Goal: Task Accomplishment & Management: Manage account settings

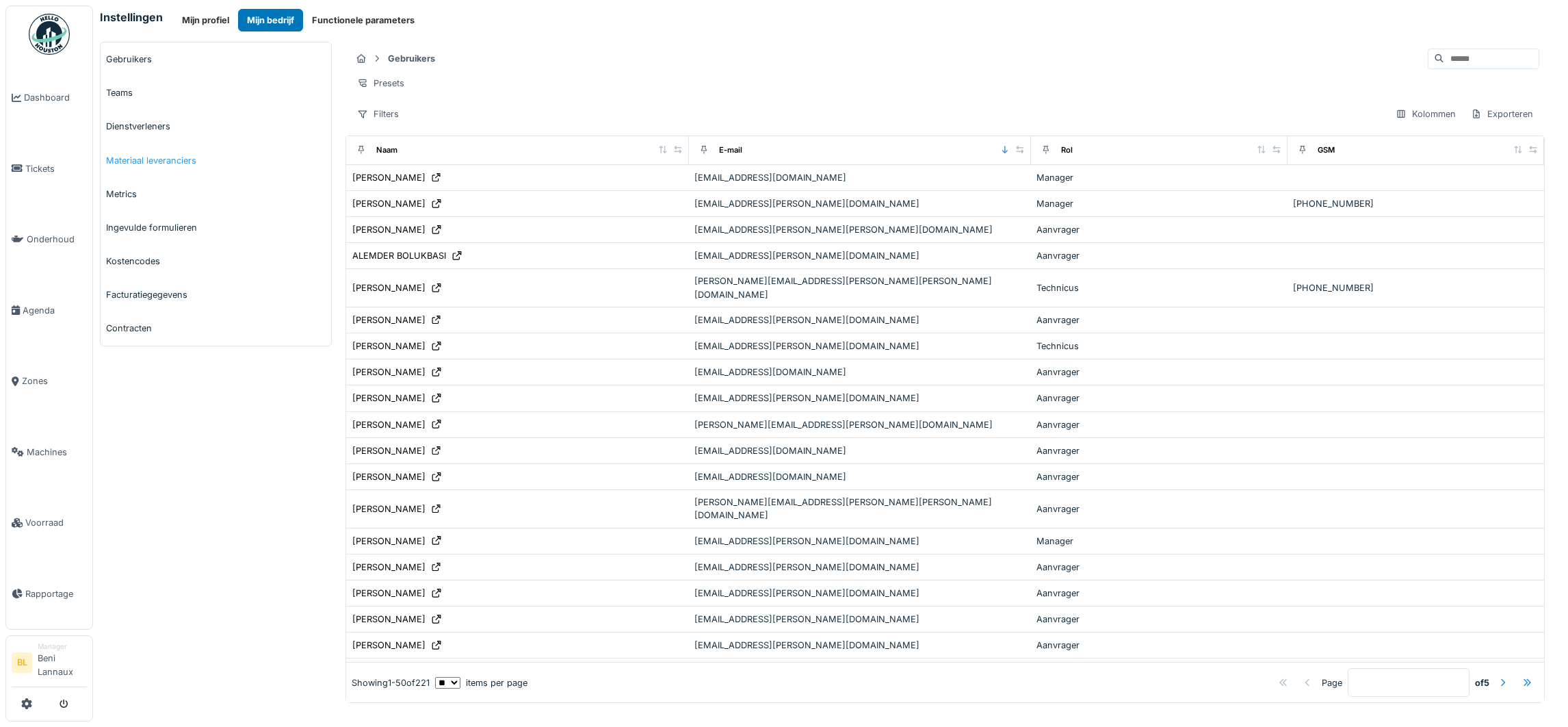
click at [158, 162] on link "Materiaal leveranciers" at bounding box center [216, 161] width 231 height 34
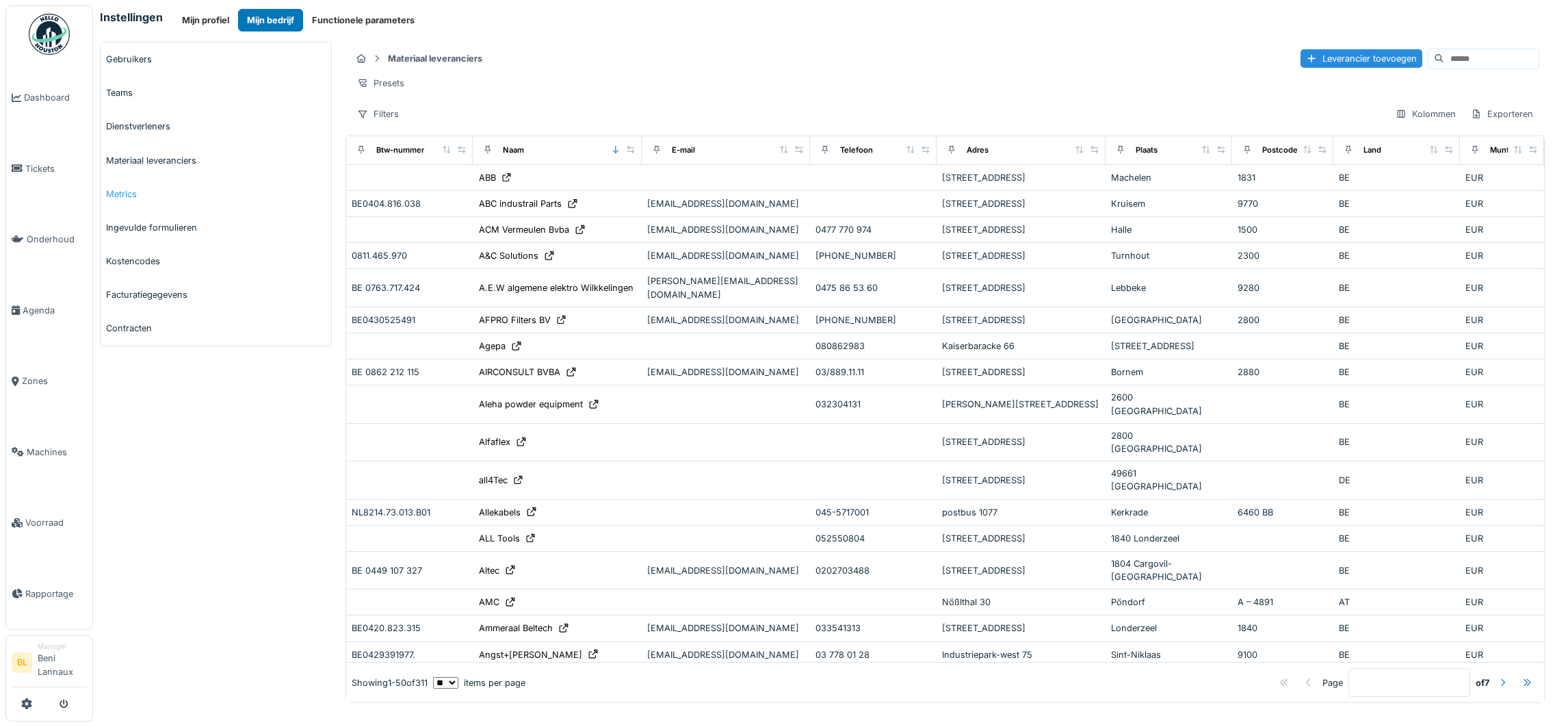
click at [123, 192] on link "Metrics" at bounding box center [216, 194] width 231 height 34
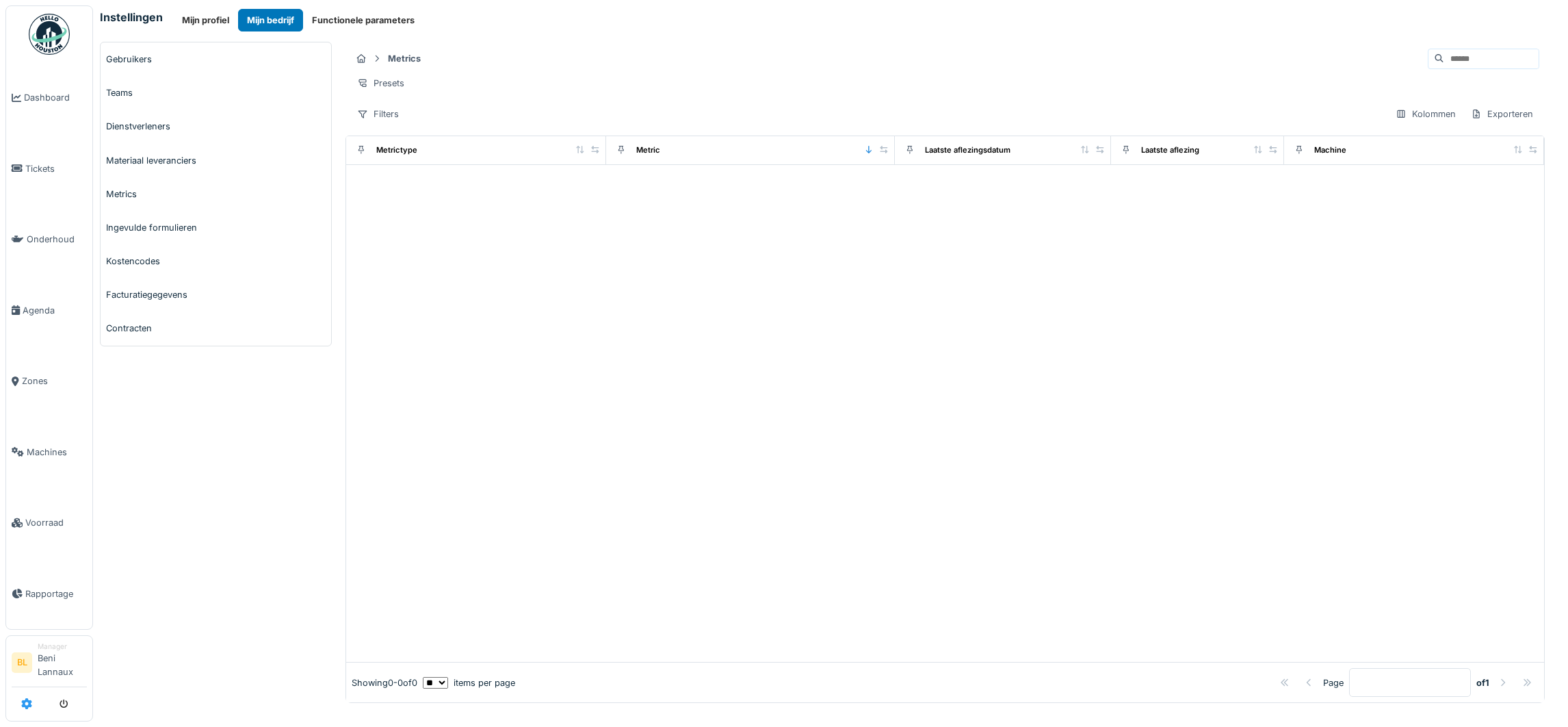
click at [23, 704] on icon at bounding box center [26, 703] width 11 height 11
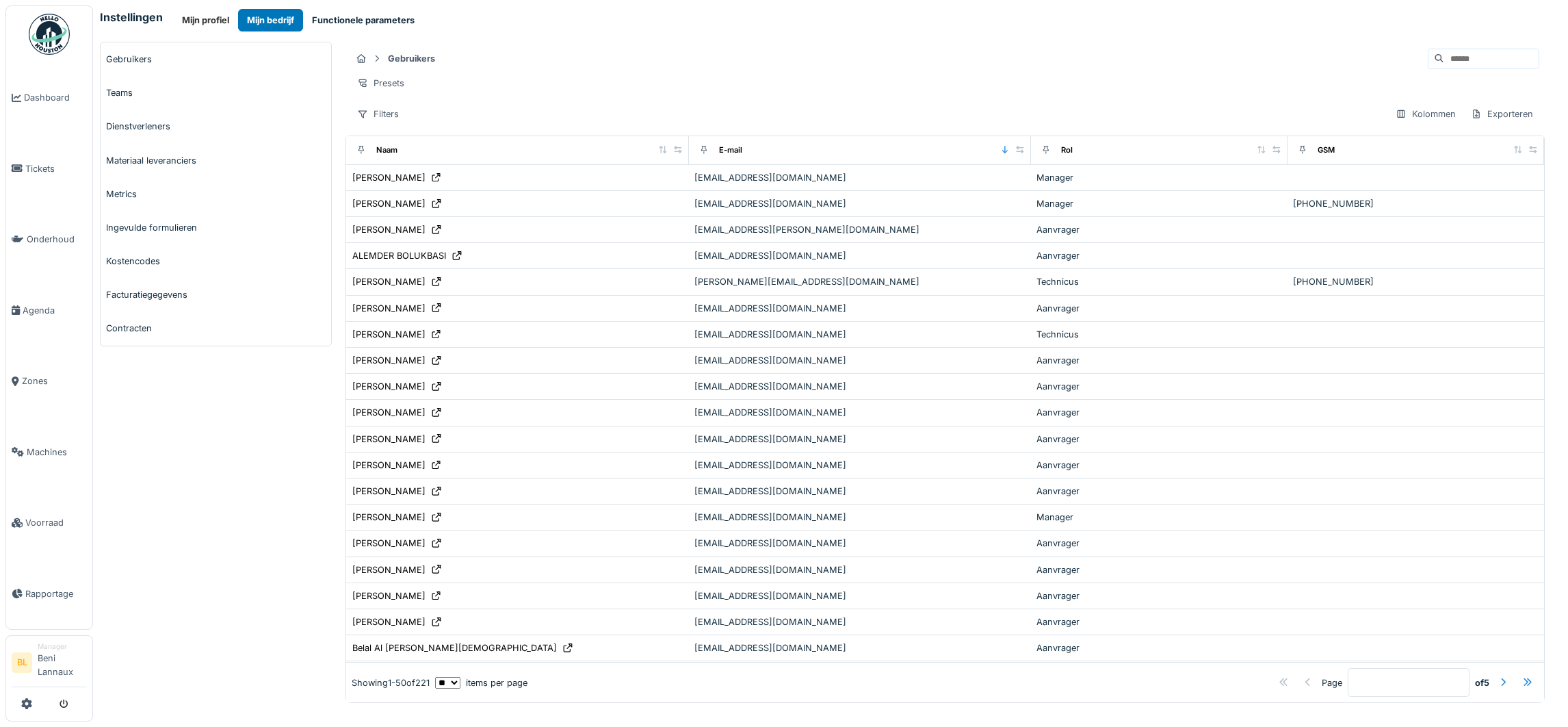
click at [389, 15] on button "Functionele parameters" at bounding box center [363, 20] width 121 height 23
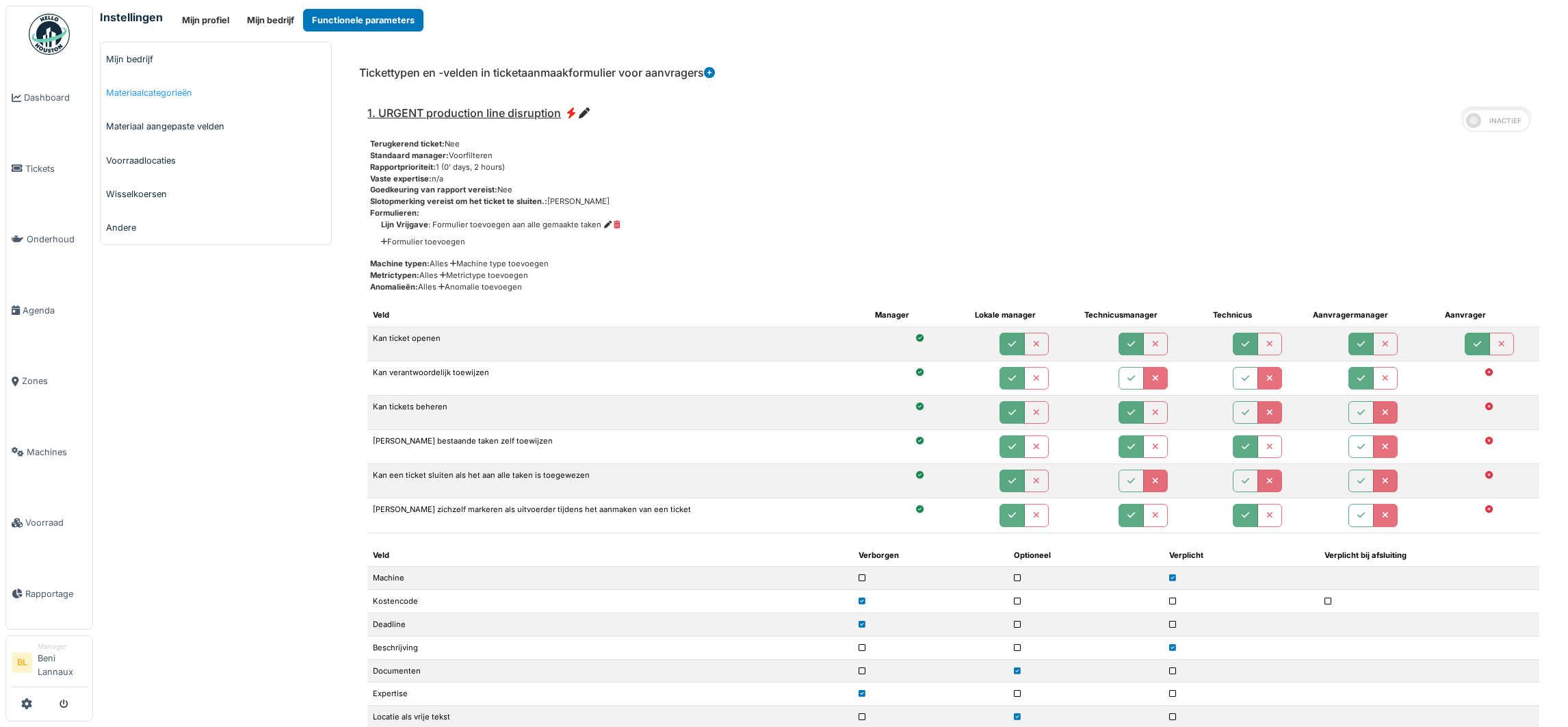
click at [162, 93] on link "Materiaalcategorieën" at bounding box center [216, 93] width 231 height 34
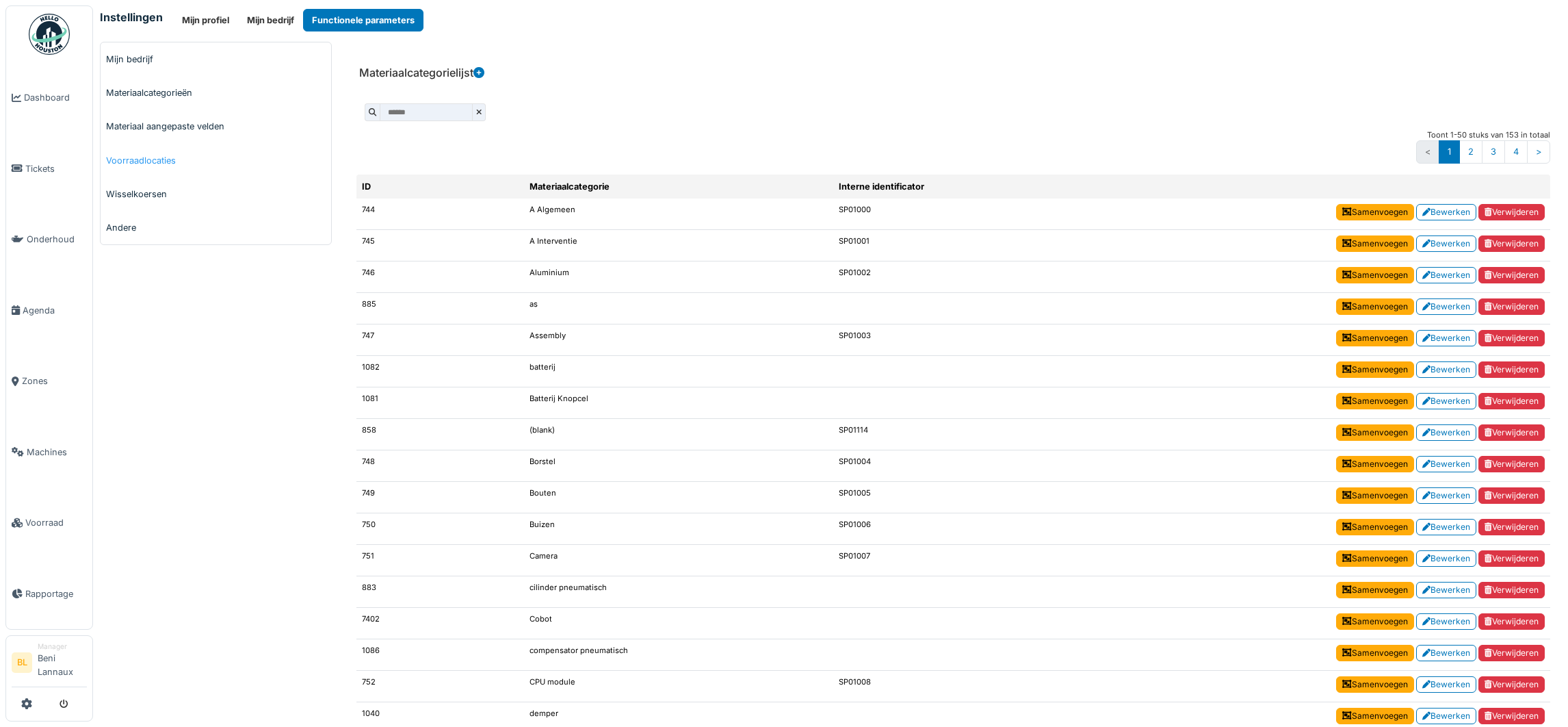
click at [153, 161] on link "Voorraadlocaties" at bounding box center [216, 161] width 231 height 34
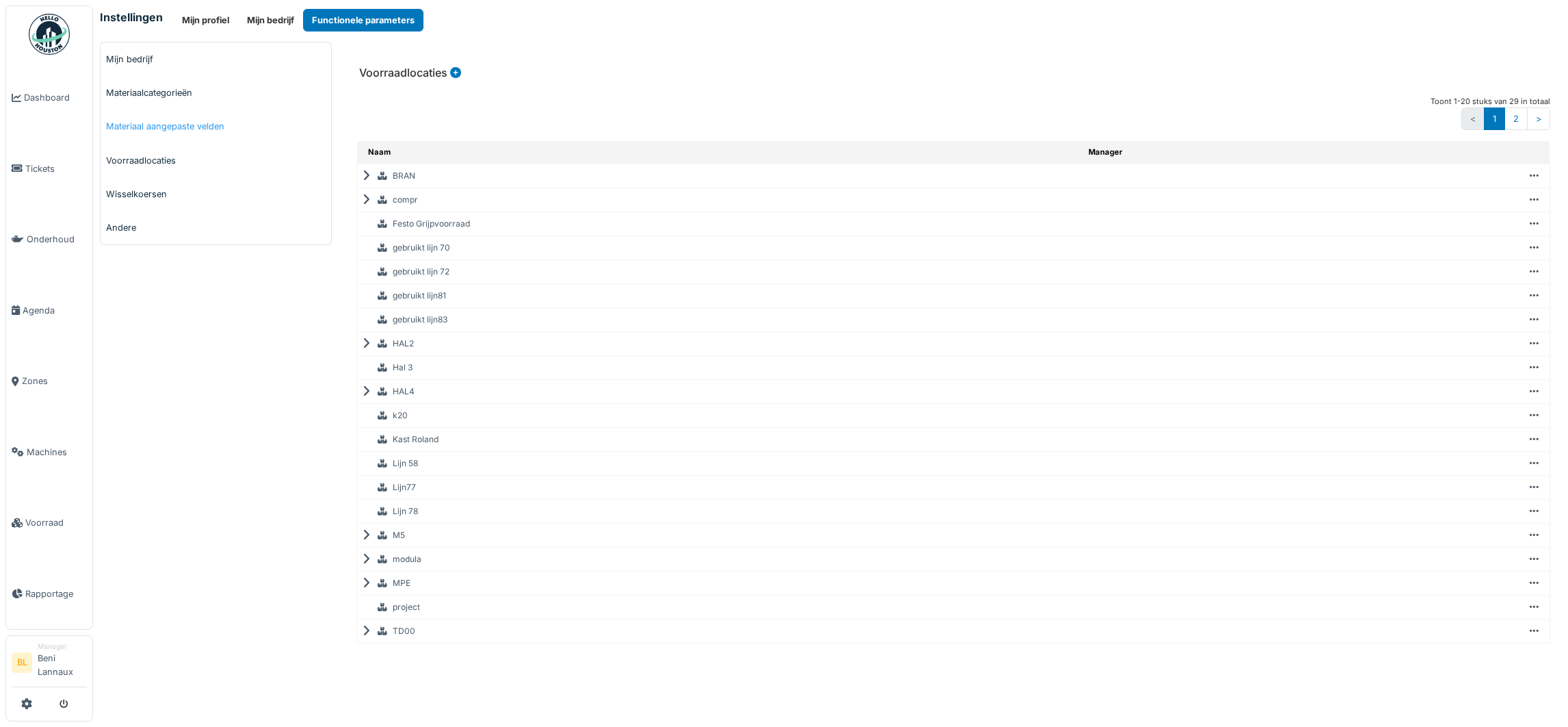
click at [184, 126] on link "Materiaal aangepaste velden" at bounding box center [216, 126] width 231 height 34
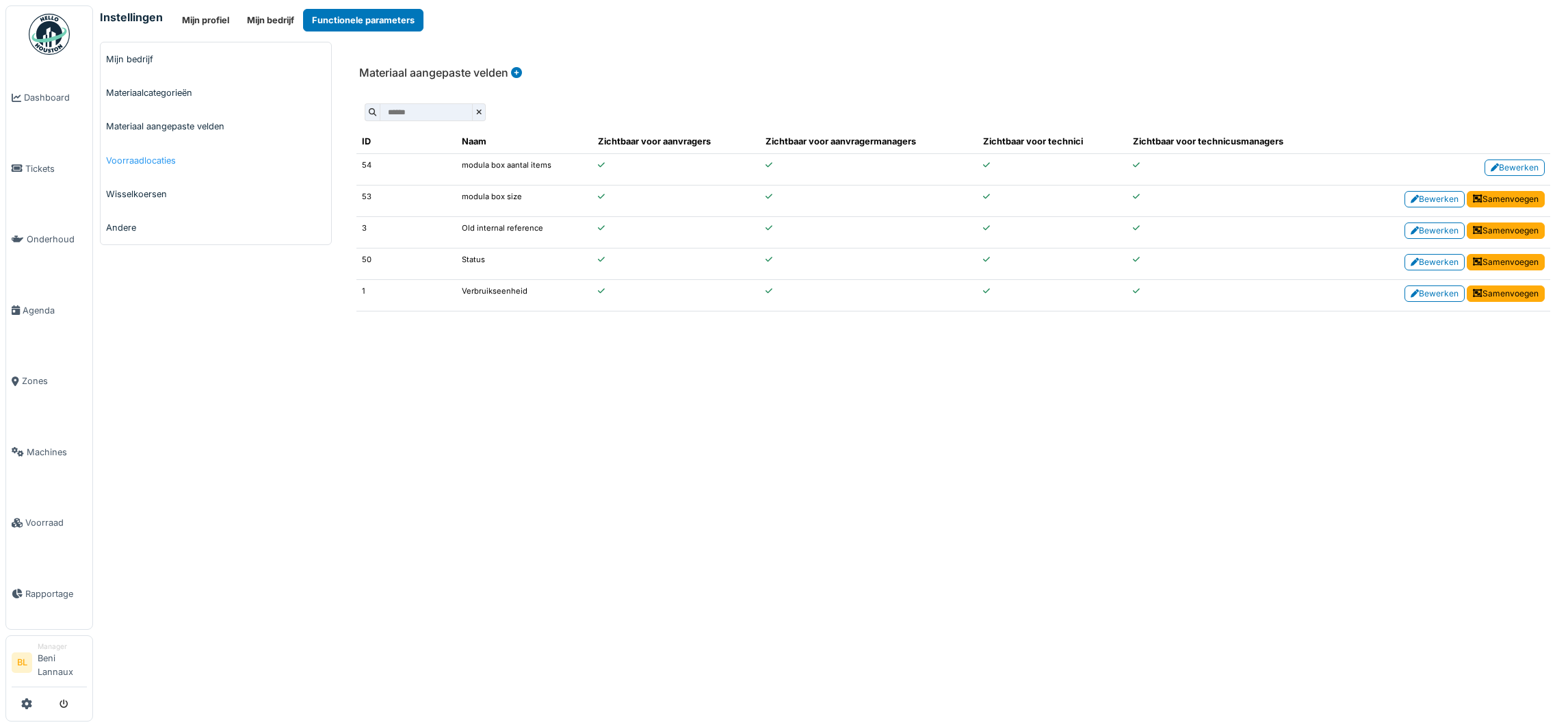
click at [143, 165] on link "Voorraadlocaties" at bounding box center [216, 161] width 231 height 34
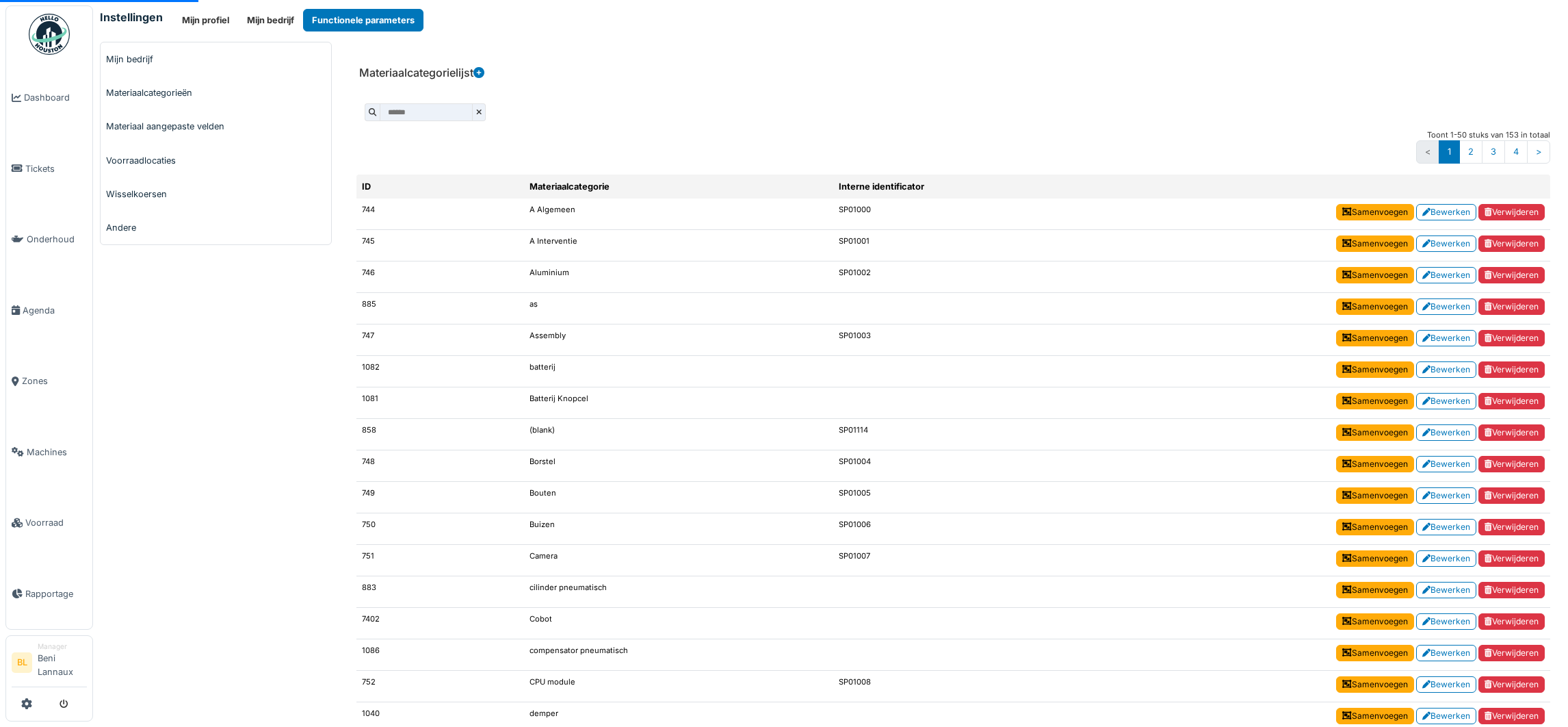
click at [166, 92] on link "Materiaalcategorieën" at bounding box center [216, 93] width 231 height 34
click at [129, 225] on link "Andere" at bounding box center [216, 227] width 231 height 34
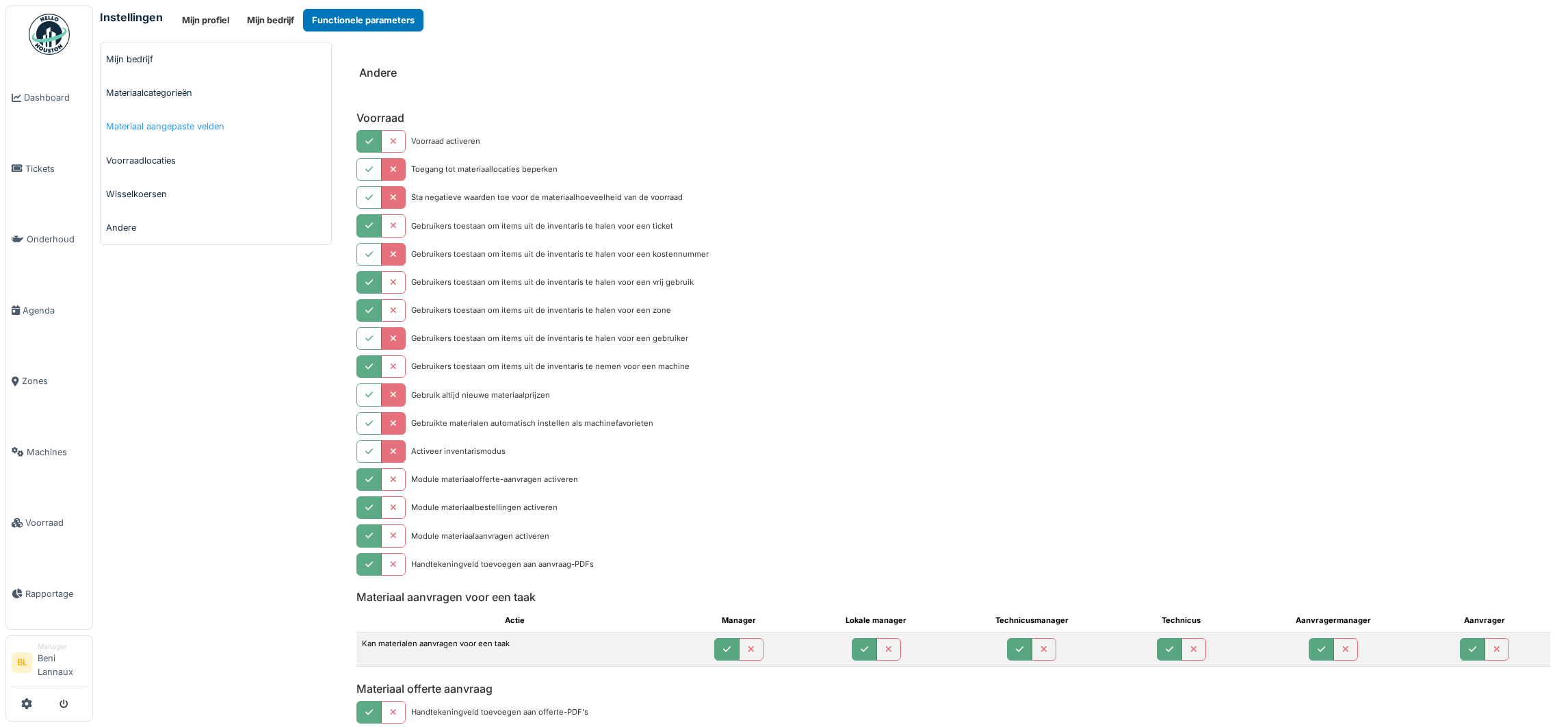
click at [126, 134] on link "Materiaal aangepaste velden" at bounding box center [216, 126] width 231 height 34
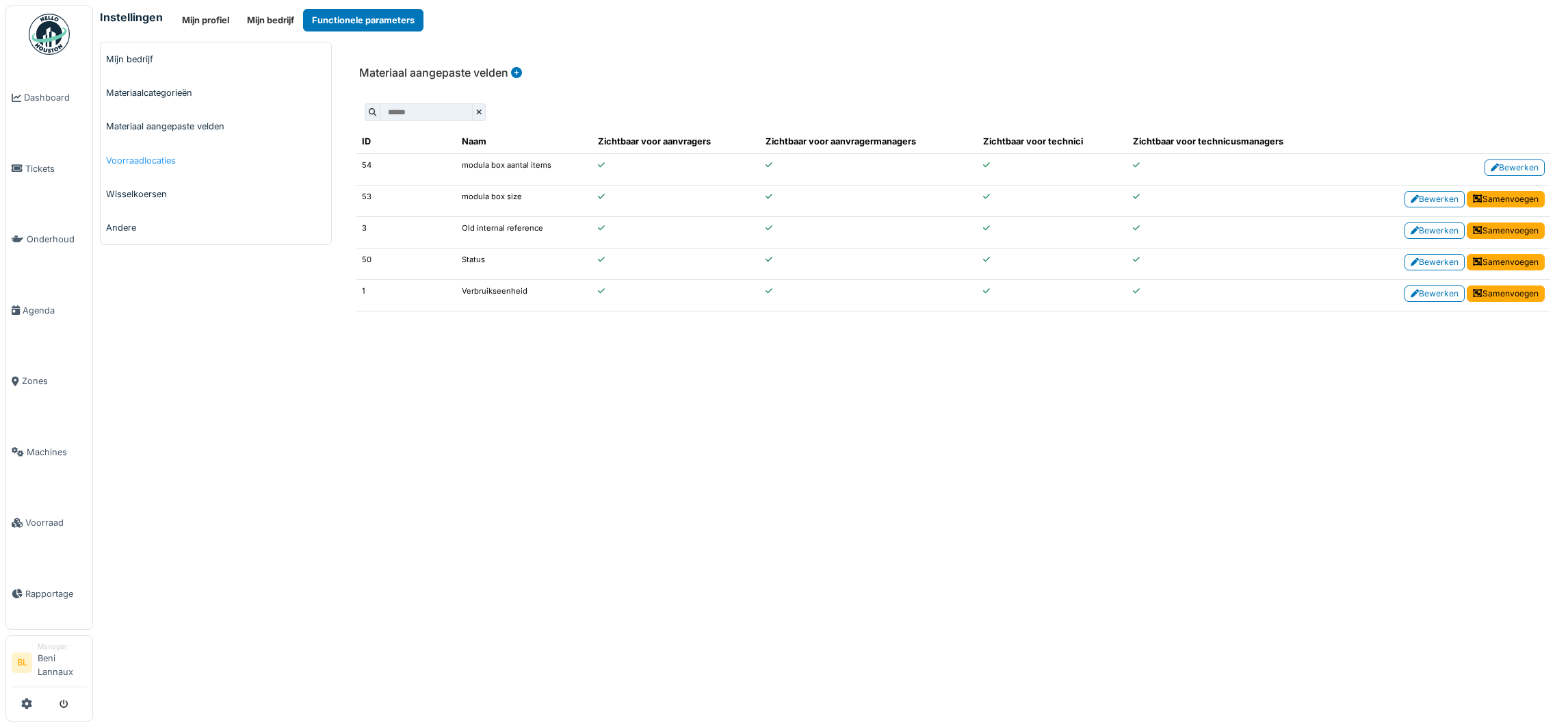
click at [136, 153] on link "Voorraadlocaties" at bounding box center [216, 161] width 231 height 34
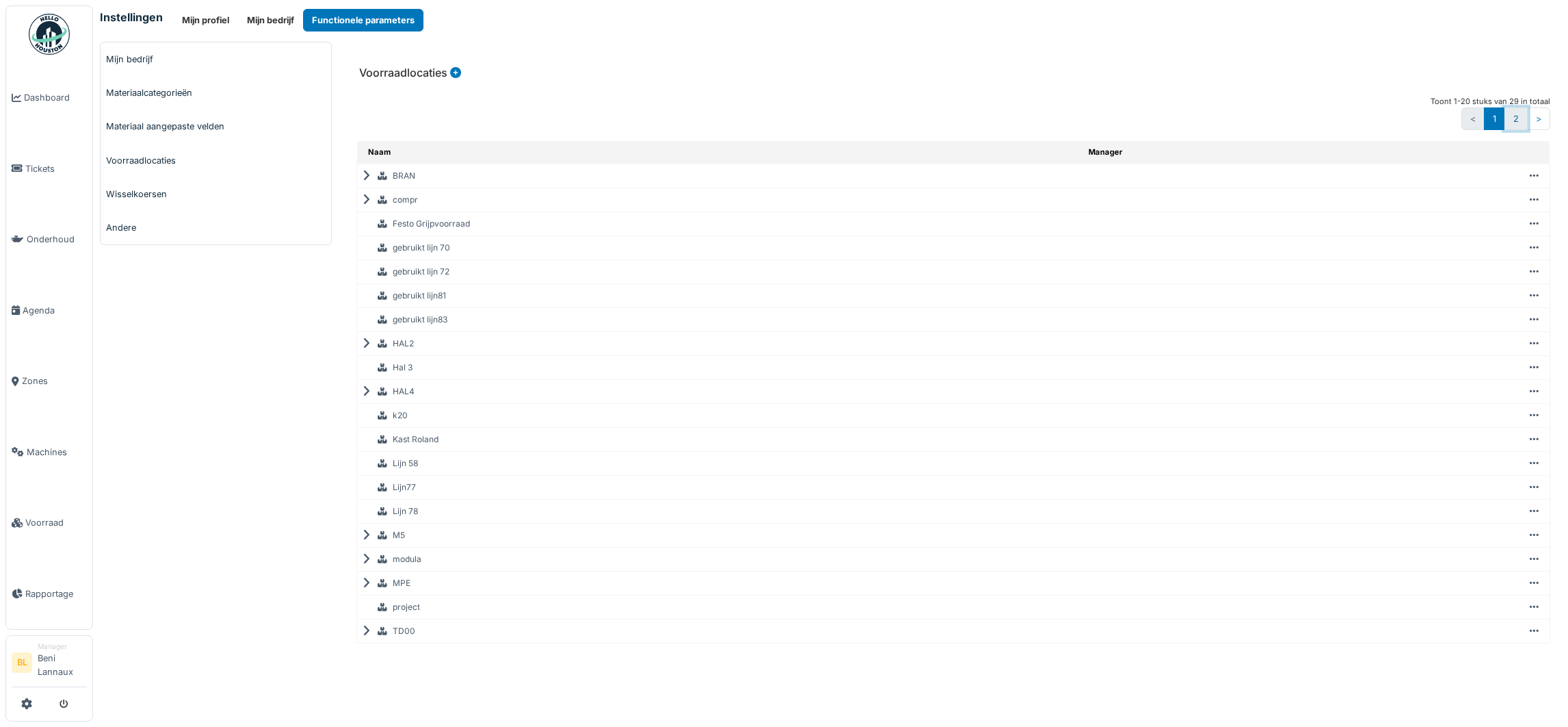
click at [1515, 115] on link "2" at bounding box center [1516, 118] width 23 height 23
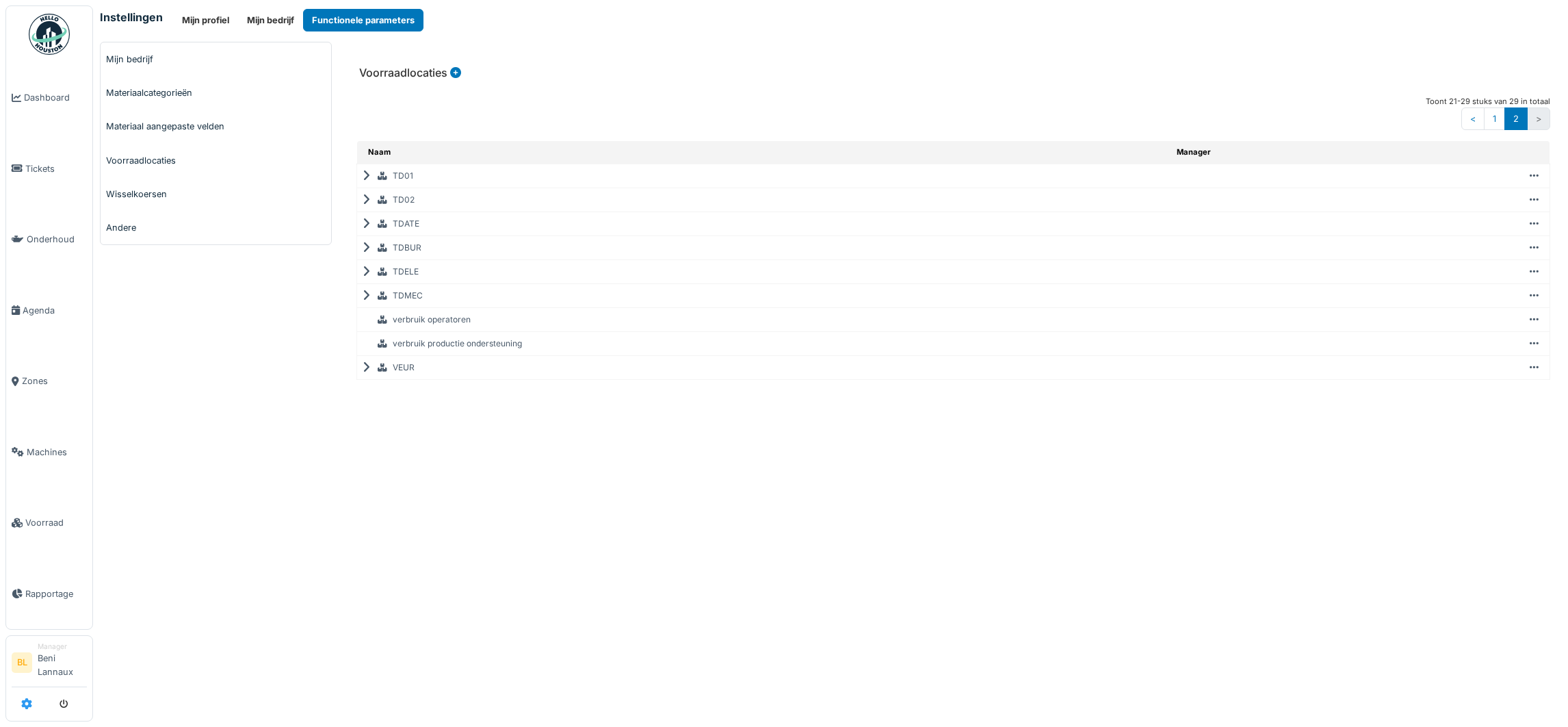
click at [22, 701] on icon at bounding box center [26, 703] width 11 height 11
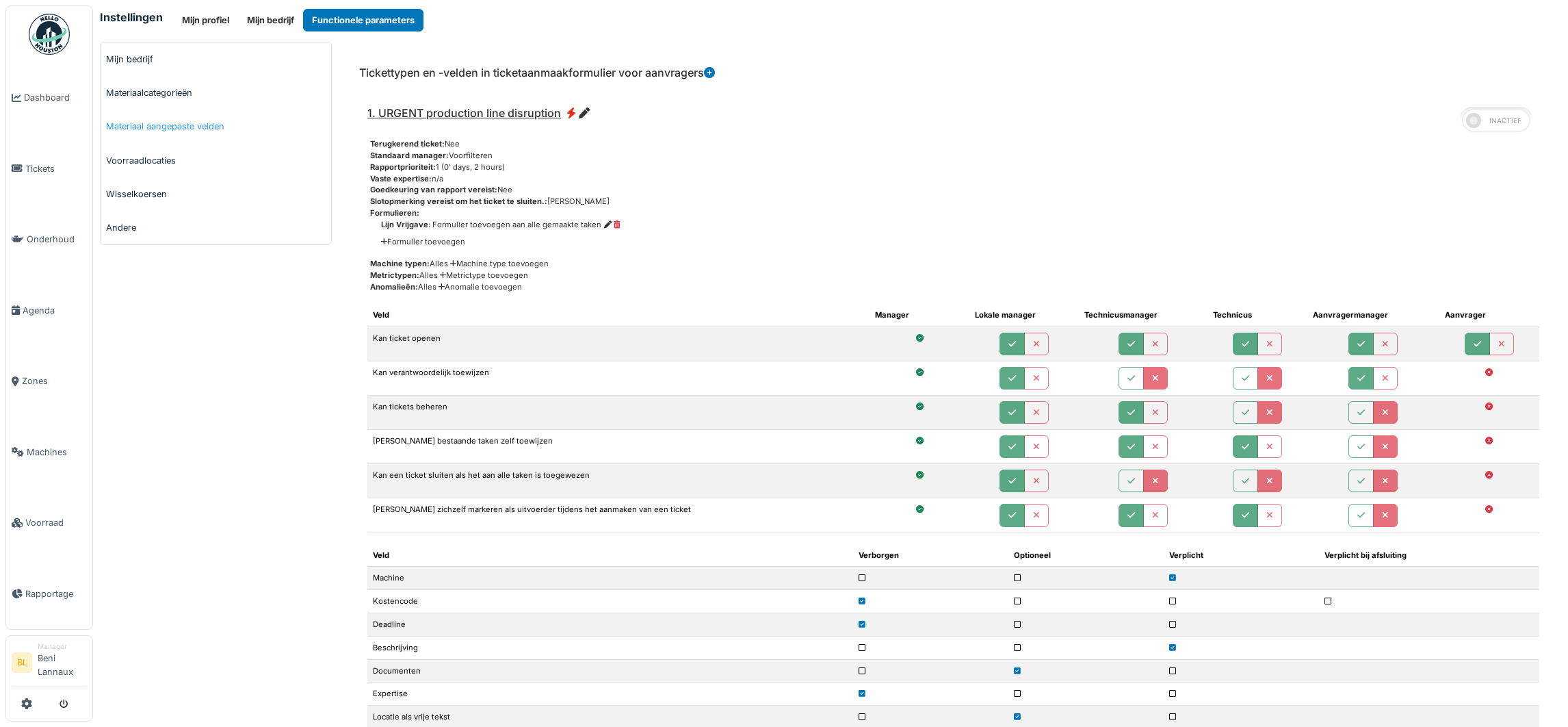
click at [183, 124] on link "Materiaal aangepaste velden" at bounding box center [216, 126] width 231 height 34
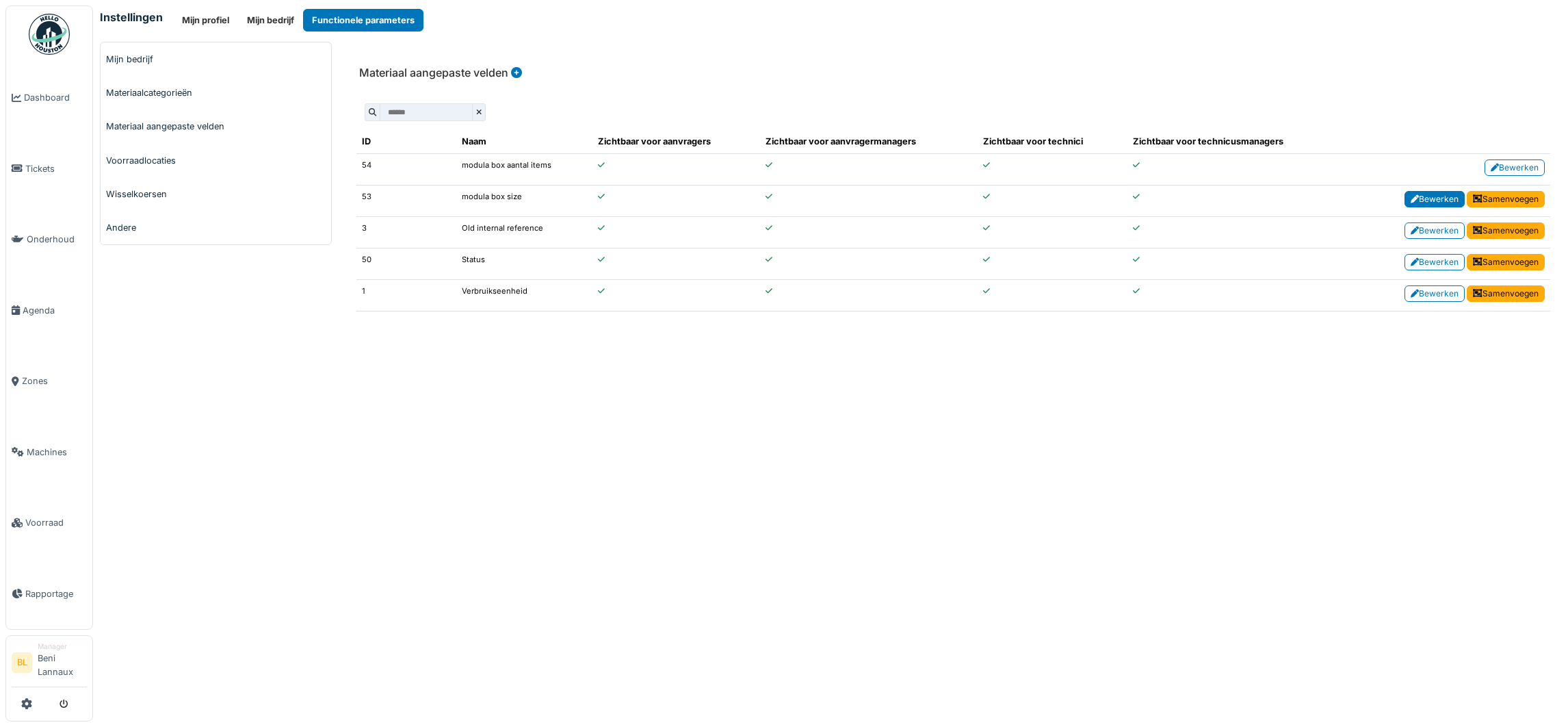
click at [1434, 199] on link "Bewerken" at bounding box center [1434, 199] width 60 height 16
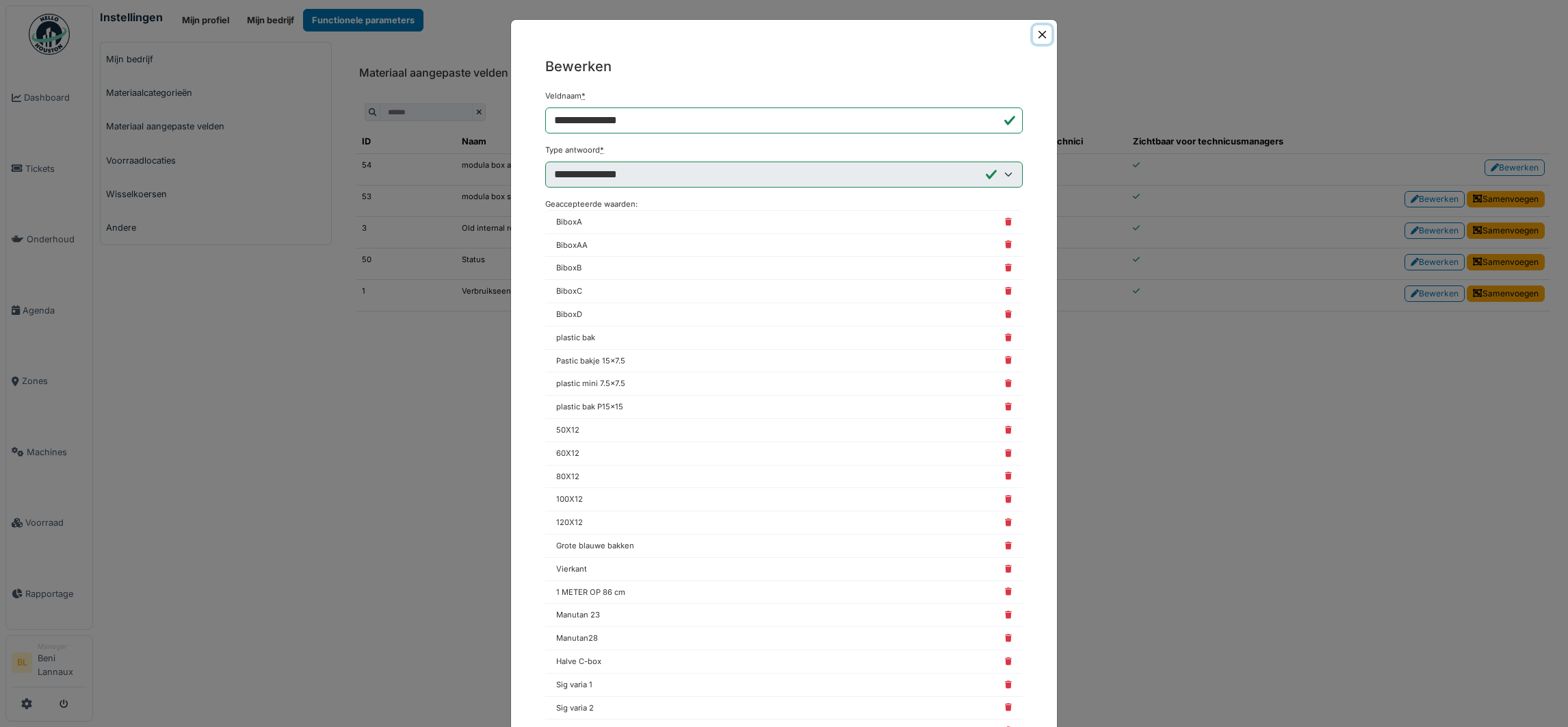
click at [1033, 35] on button "Close" at bounding box center [1041, 34] width 18 height 18
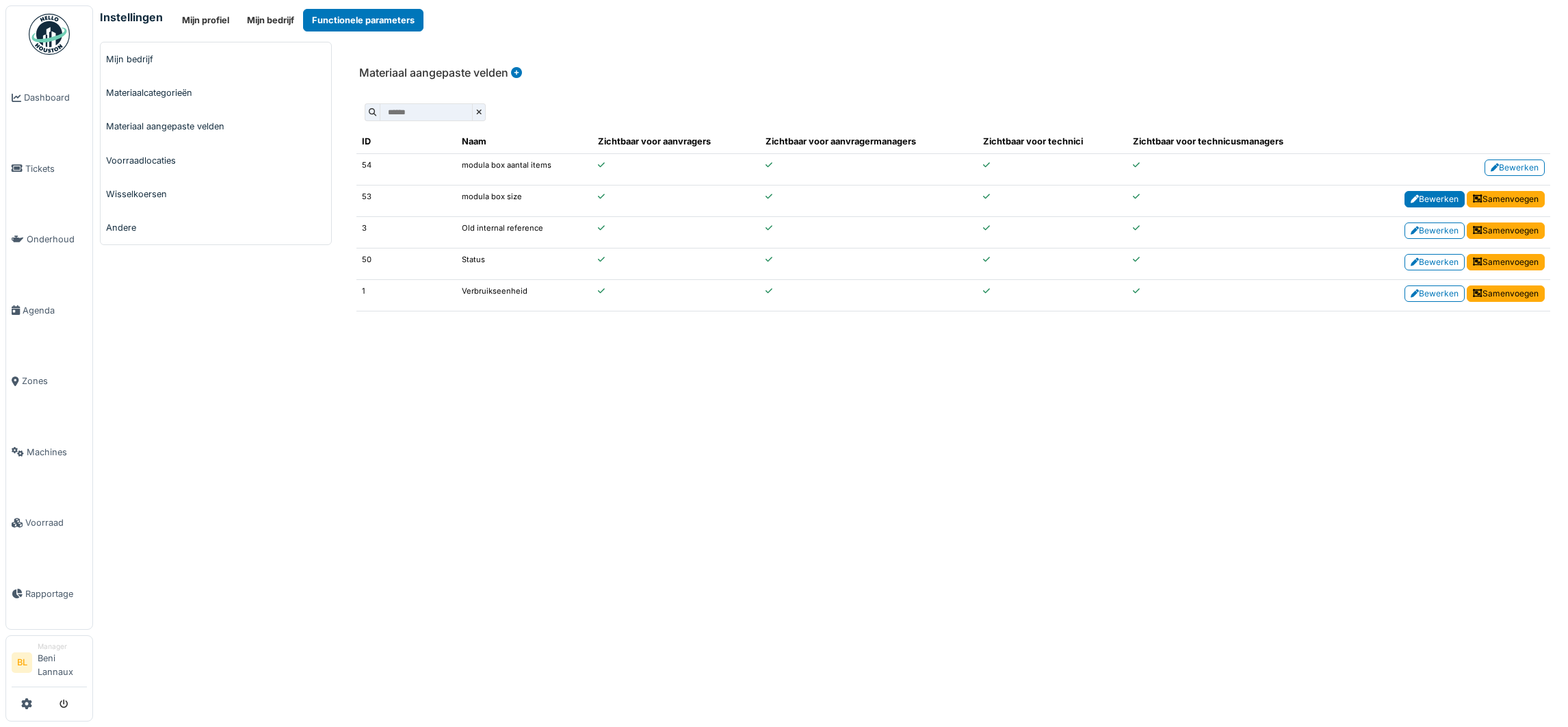
click at [1422, 202] on link "Bewerken" at bounding box center [1434, 199] width 60 height 16
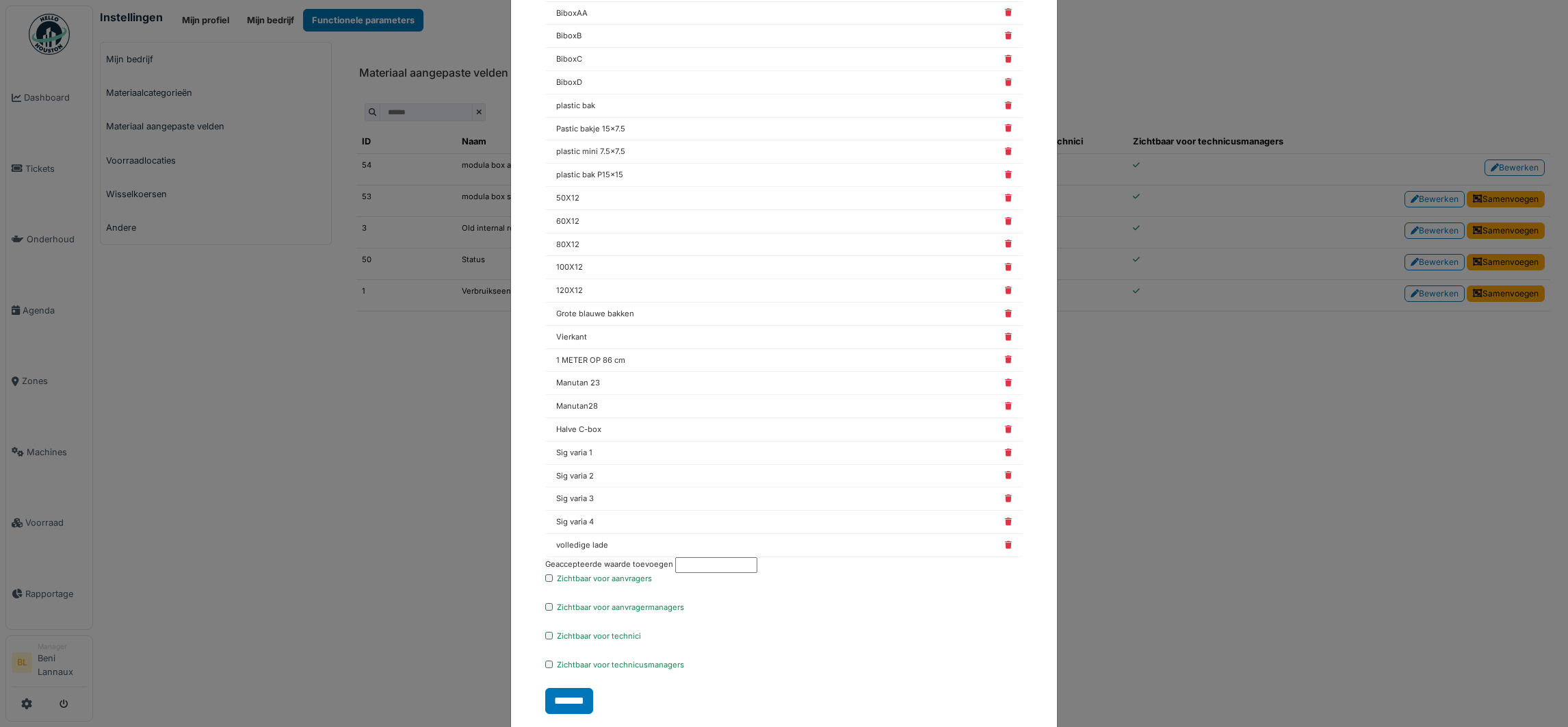
scroll to position [264, 0]
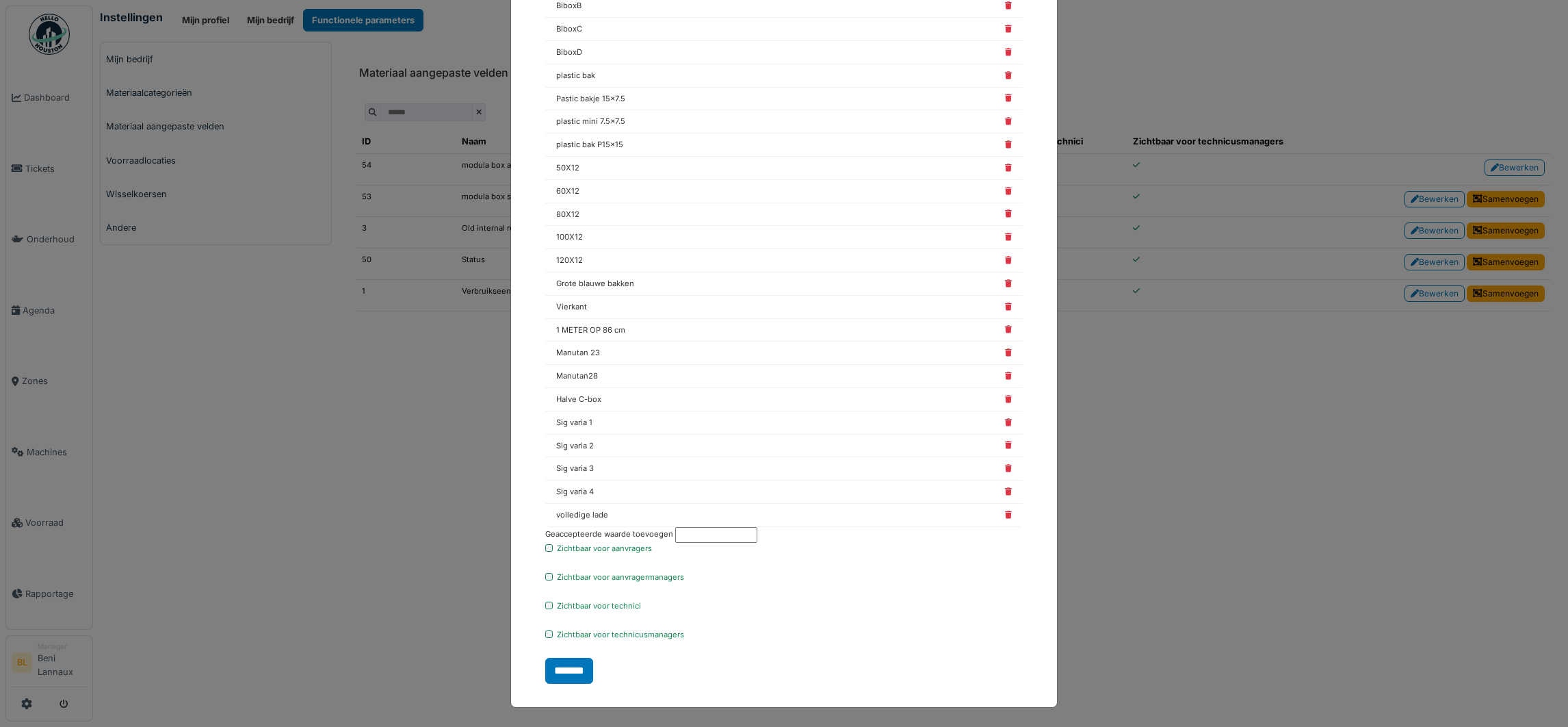
click at [693, 540] on input "text" at bounding box center [716, 535] width 82 height 16
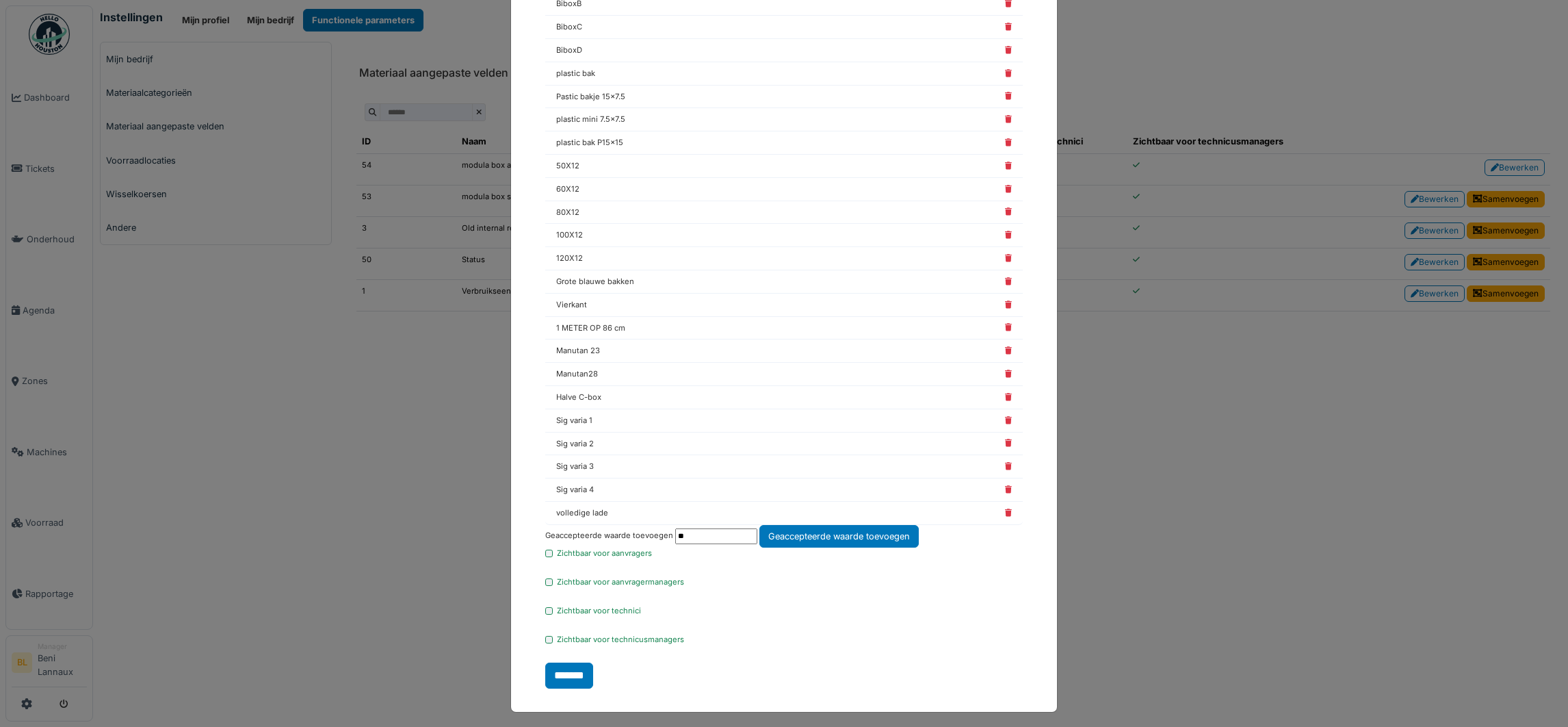
type input "*"
type input "******"
click at [566, 678] on input "*******" at bounding box center [569, 676] width 48 height 26
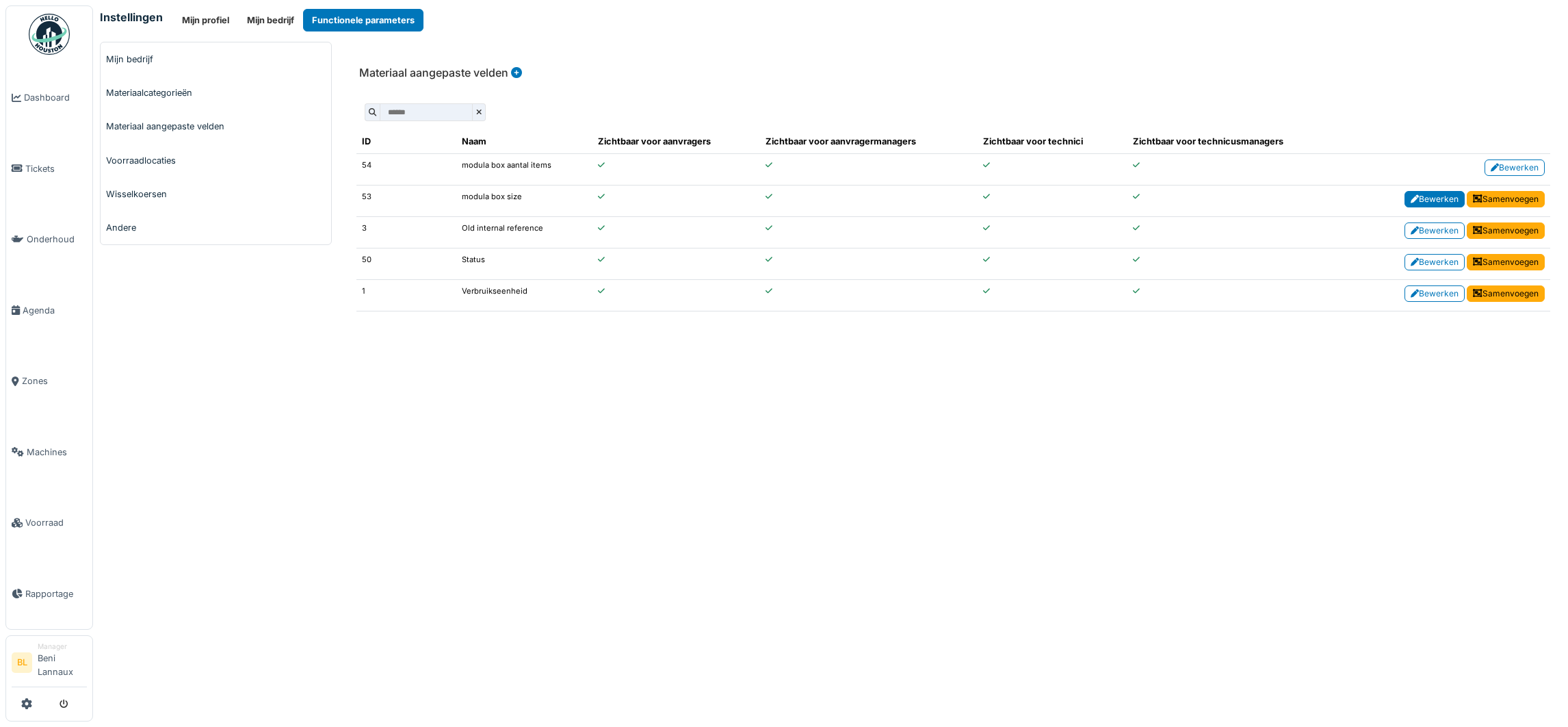
click at [1439, 200] on link "Bewerken" at bounding box center [1434, 199] width 60 height 16
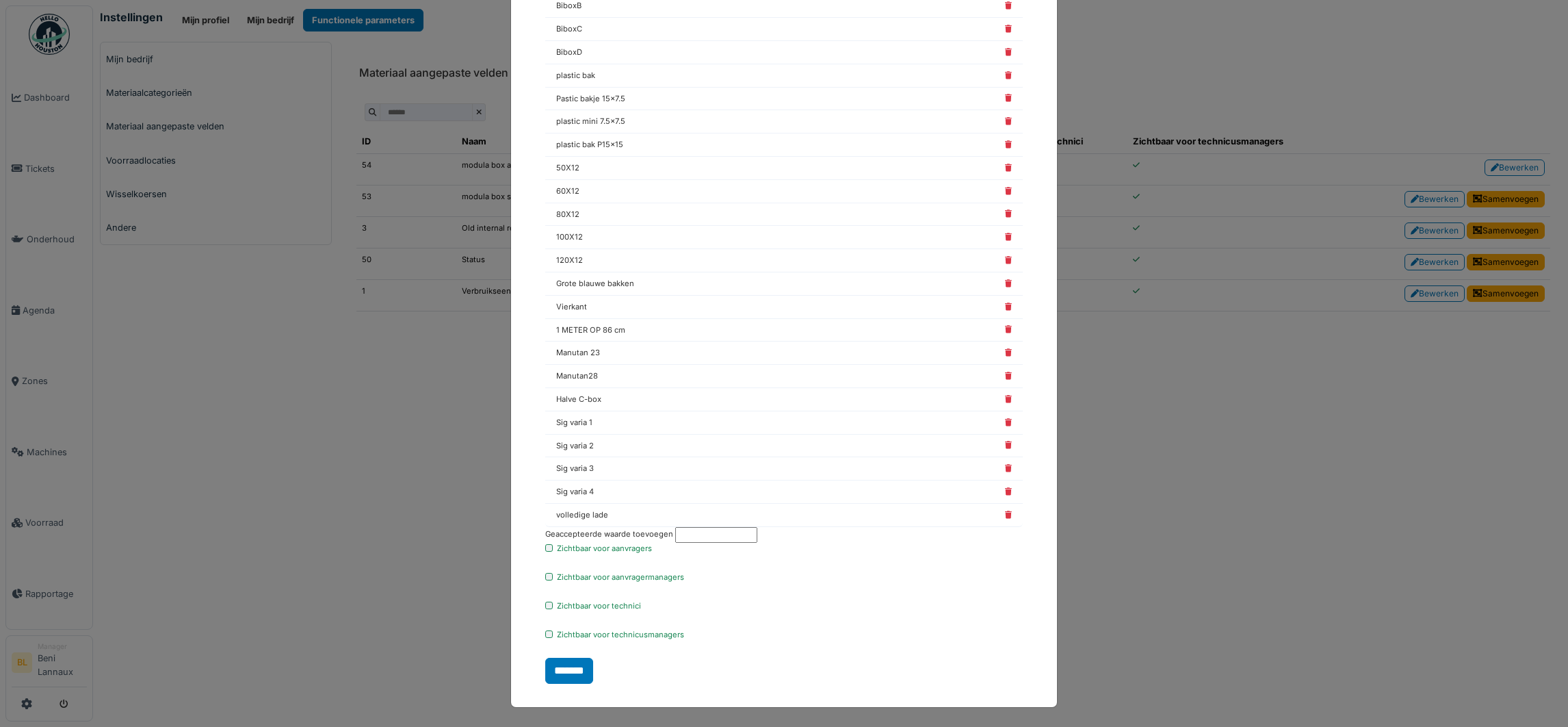
click at [722, 531] on input "text" at bounding box center [716, 535] width 82 height 16
type input "******"
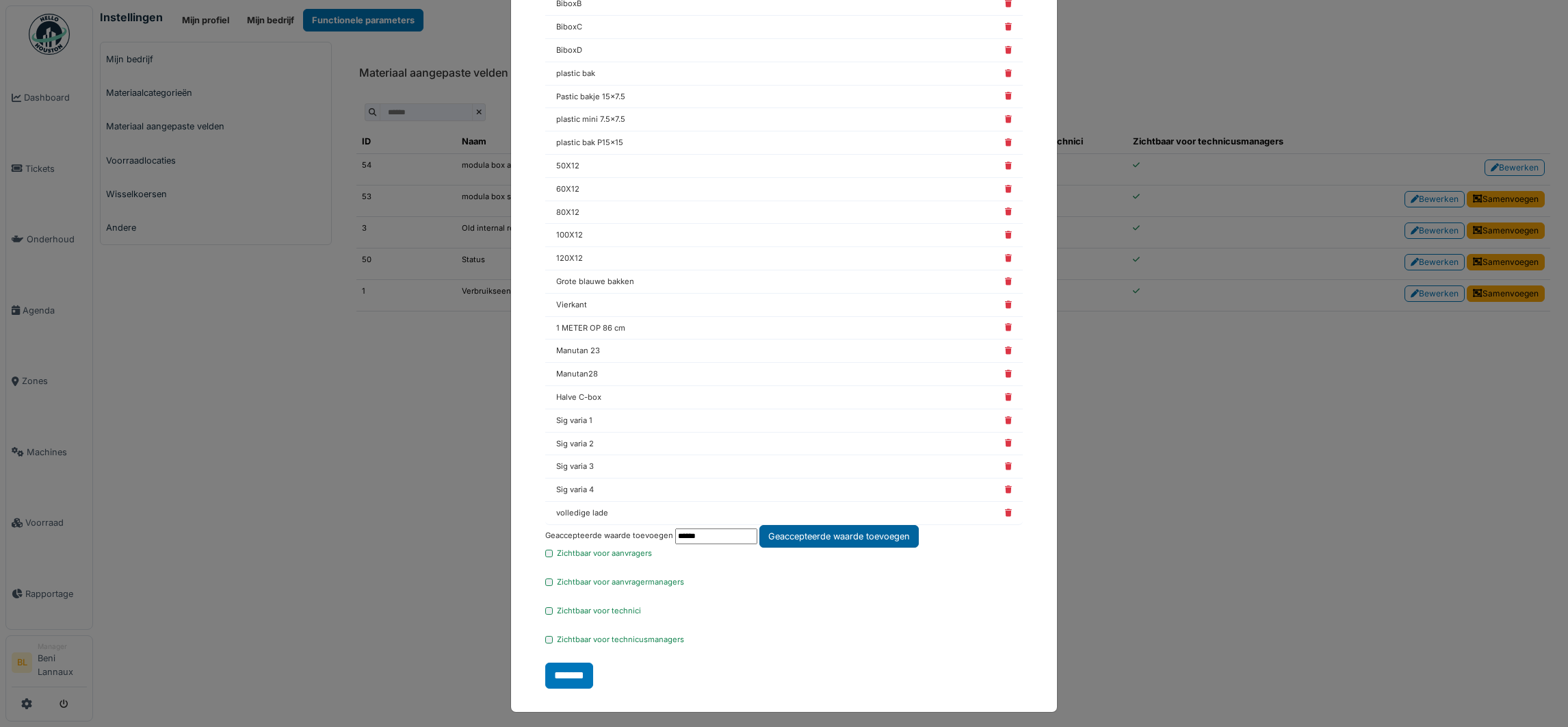
click at [843, 544] on div "Geaccepteerde waarde toevoegen" at bounding box center [839, 536] width 159 height 23
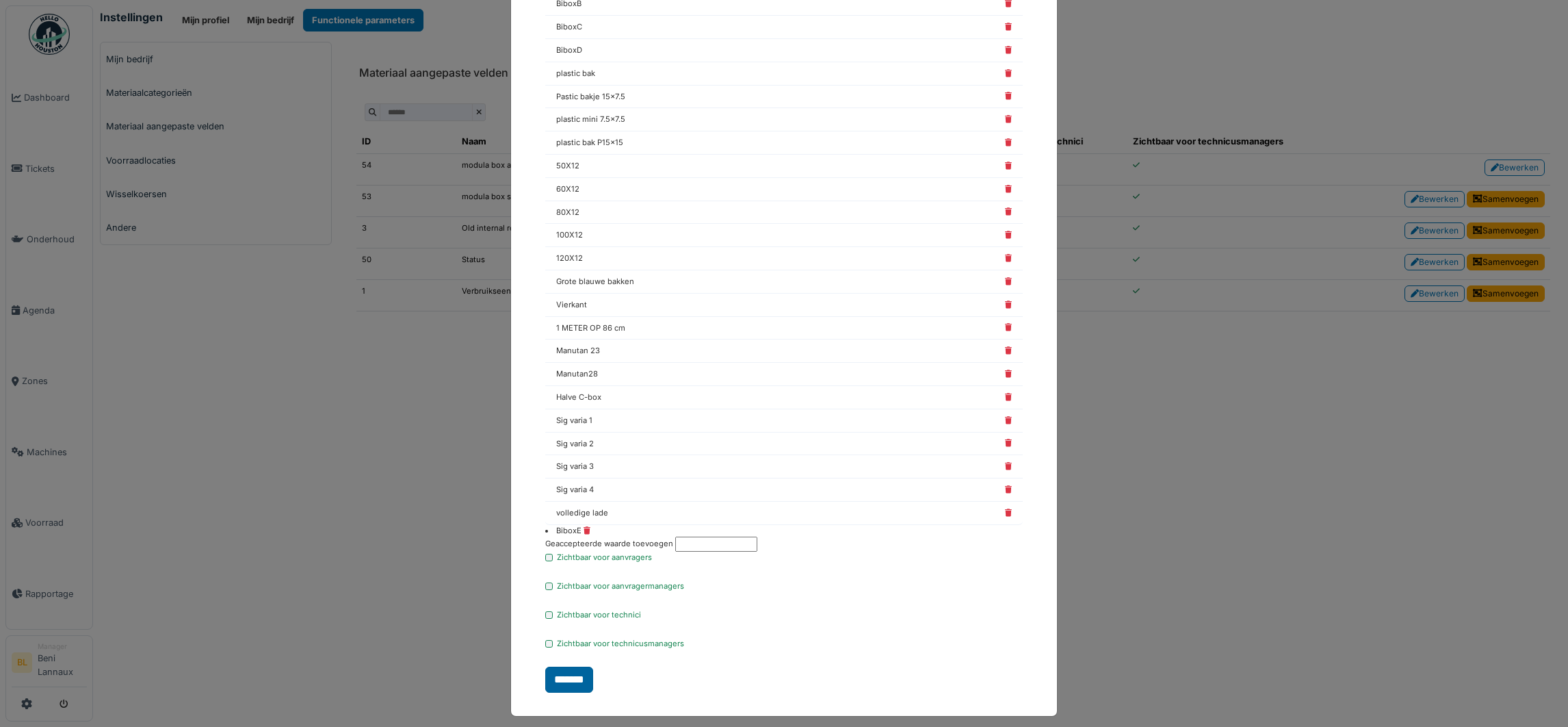
click at [565, 684] on input "*******" at bounding box center [569, 680] width 48 height 26
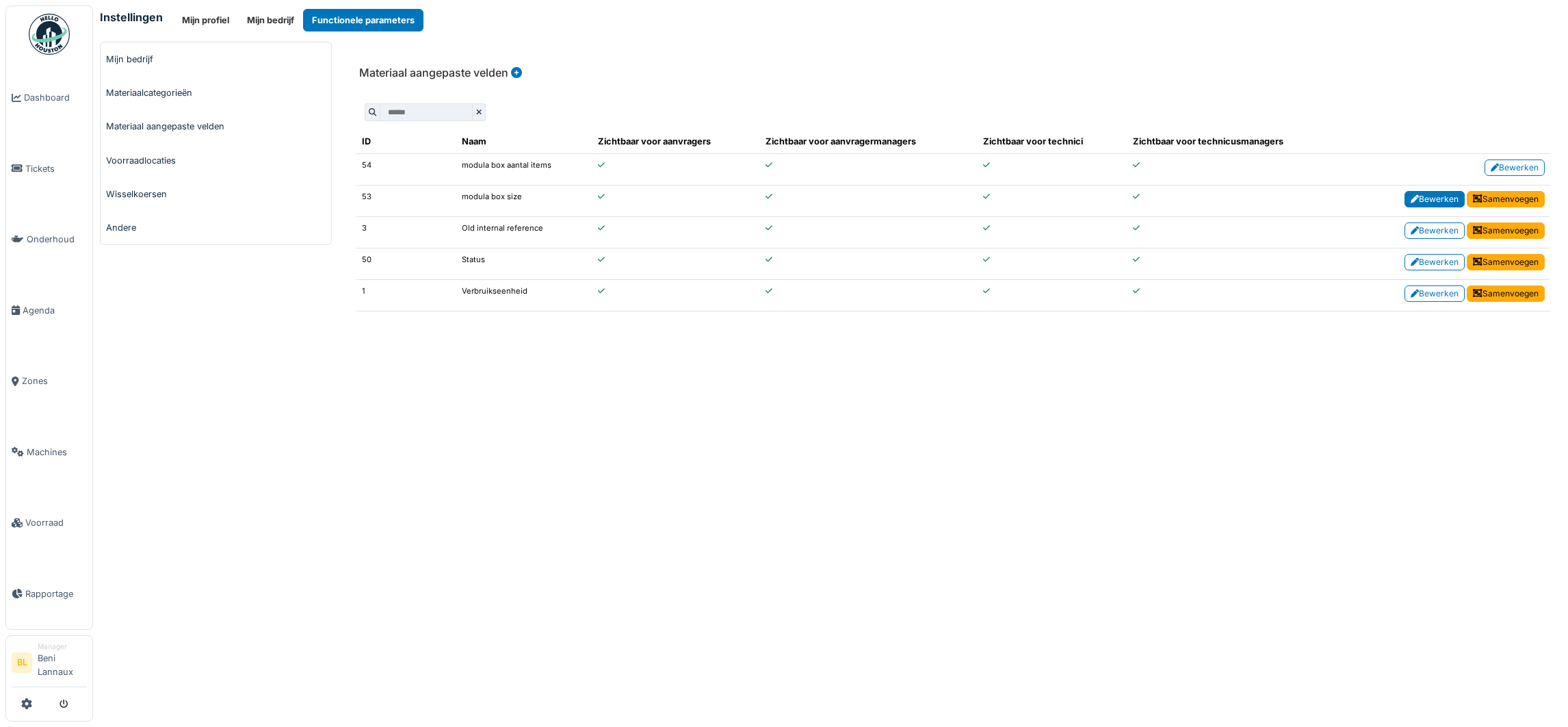
click at [1427, 205] on link "Bewerken" at bounding box center [1434, 199] width 60 height 16
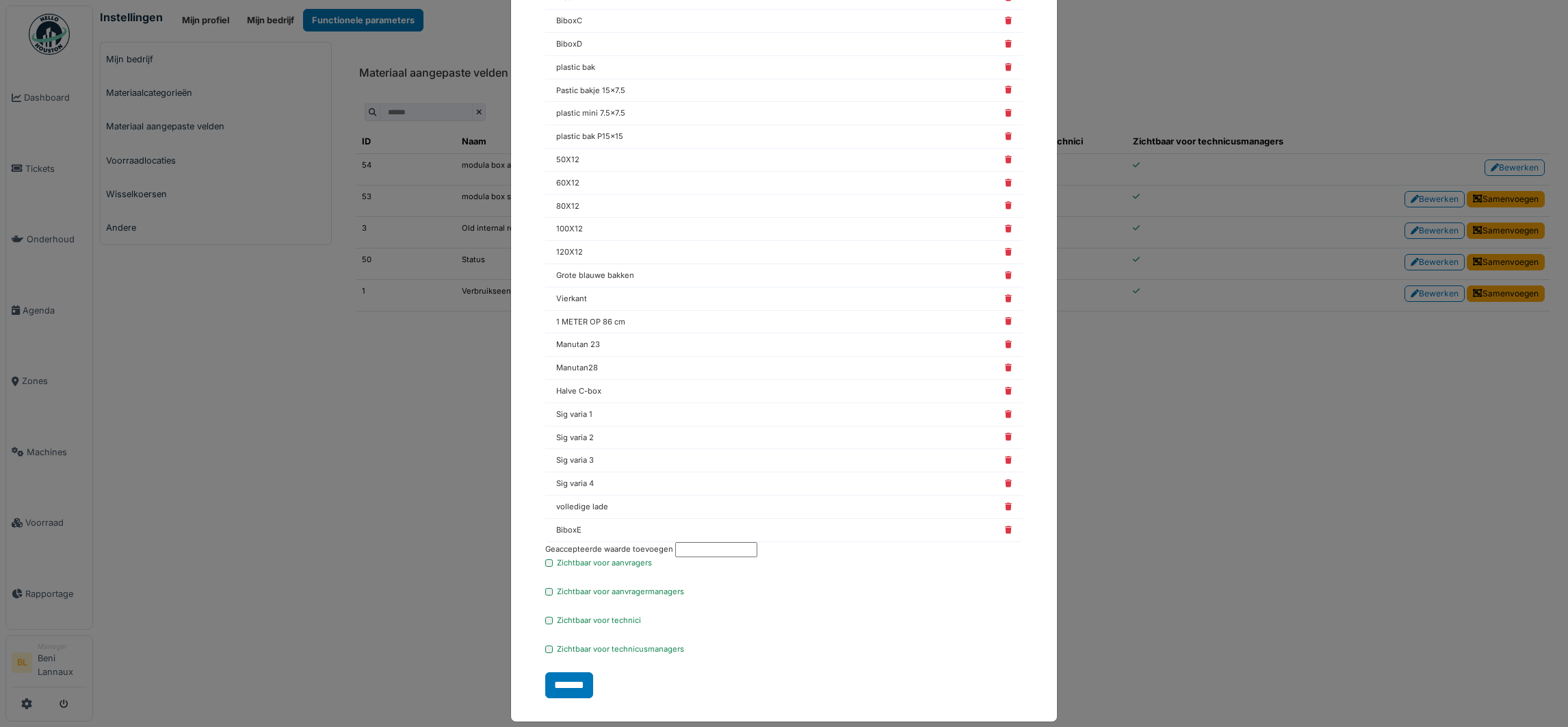
scroll to position [286, 0]
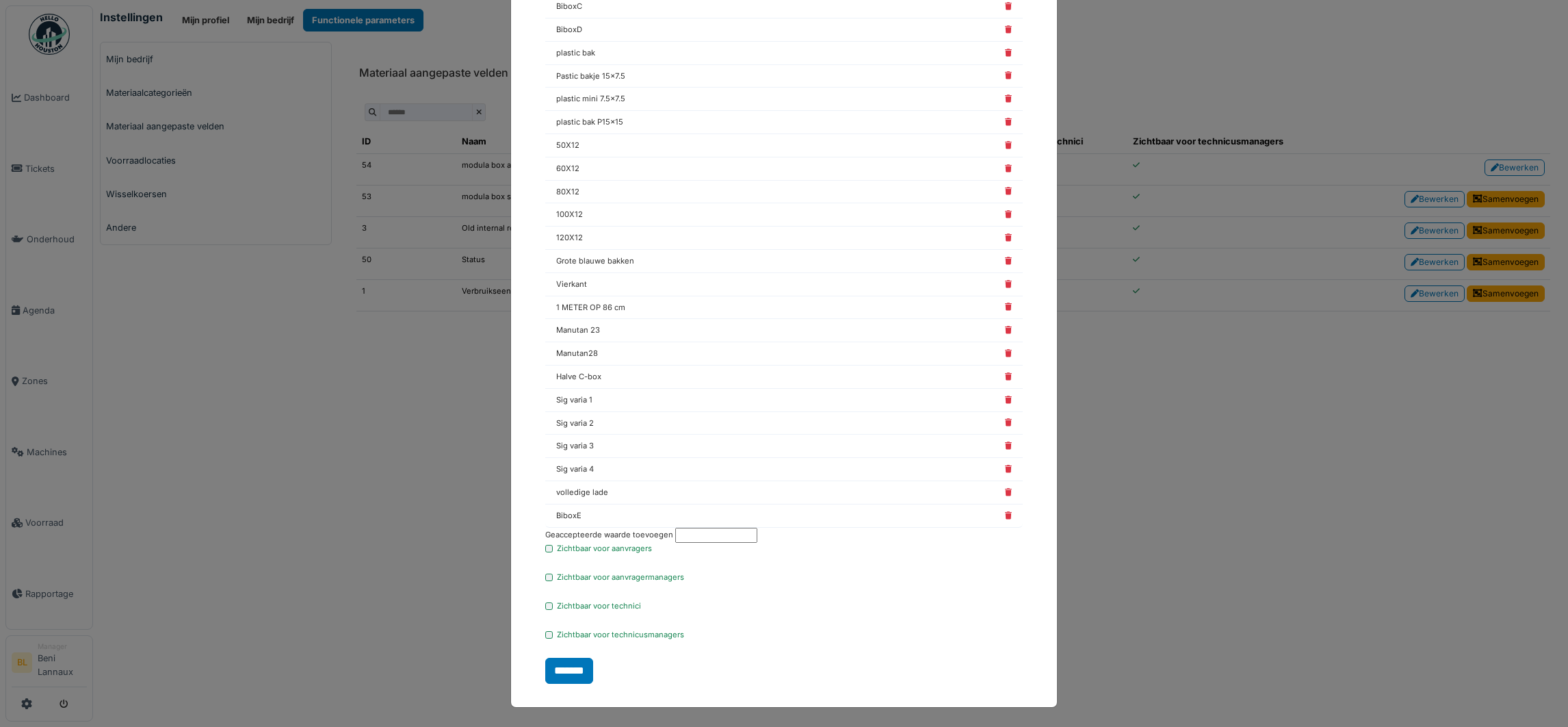
click at [564, 514] on span "BiboxE" at bounding box center [568, 516] width 26 height 12
click at [1005, 519] on icon at bounding box center [1008, 516] width 7 height 7
click at [695, 535] on input "text" at bounding box center [716, 535] width 82 height 16
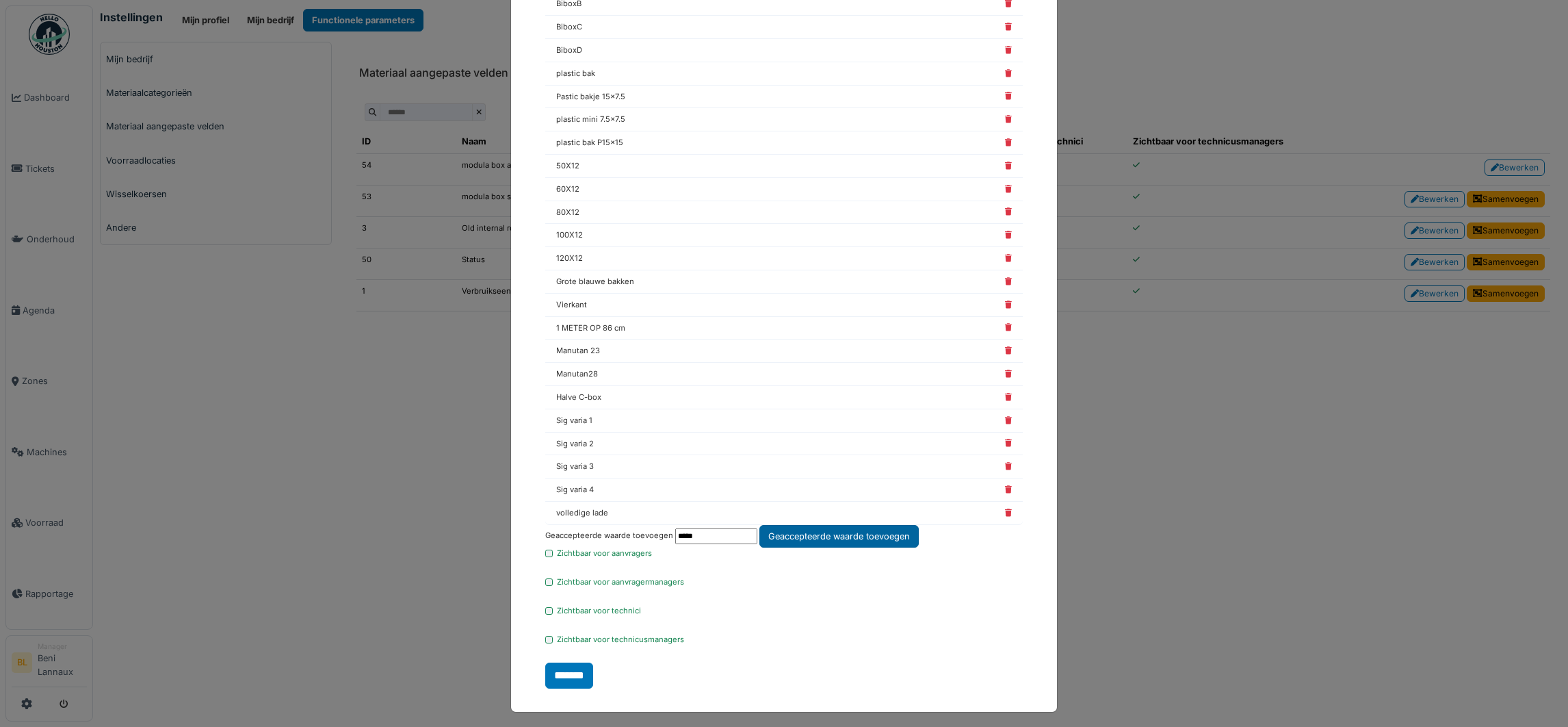
type input "*****"
click at [838, 540] on div "Geaccepteerde waarde toevoegen" at bounding box center [839, 536] width 159 height 23
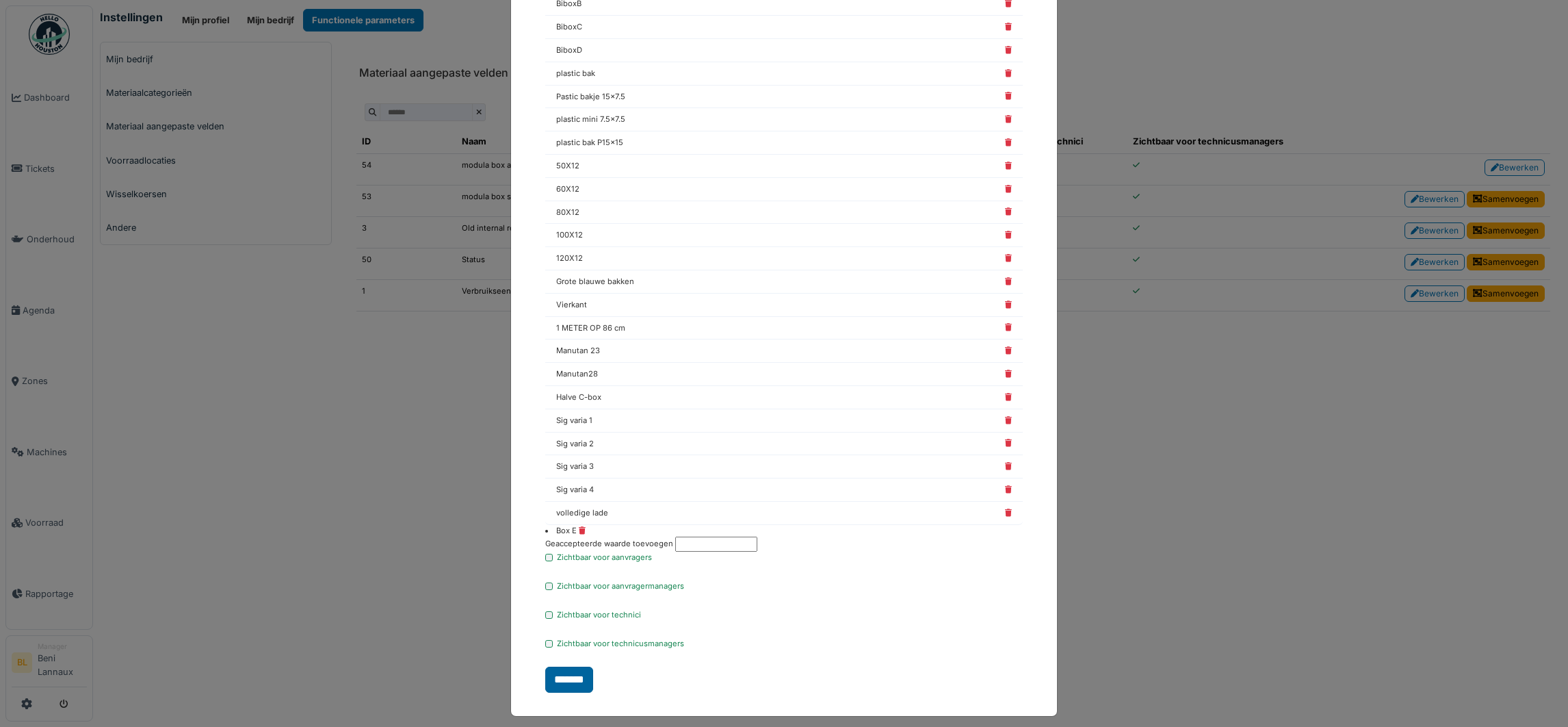
click at [559, 690] on input "*******" at bounding box center [569, 680] width 48 height 26
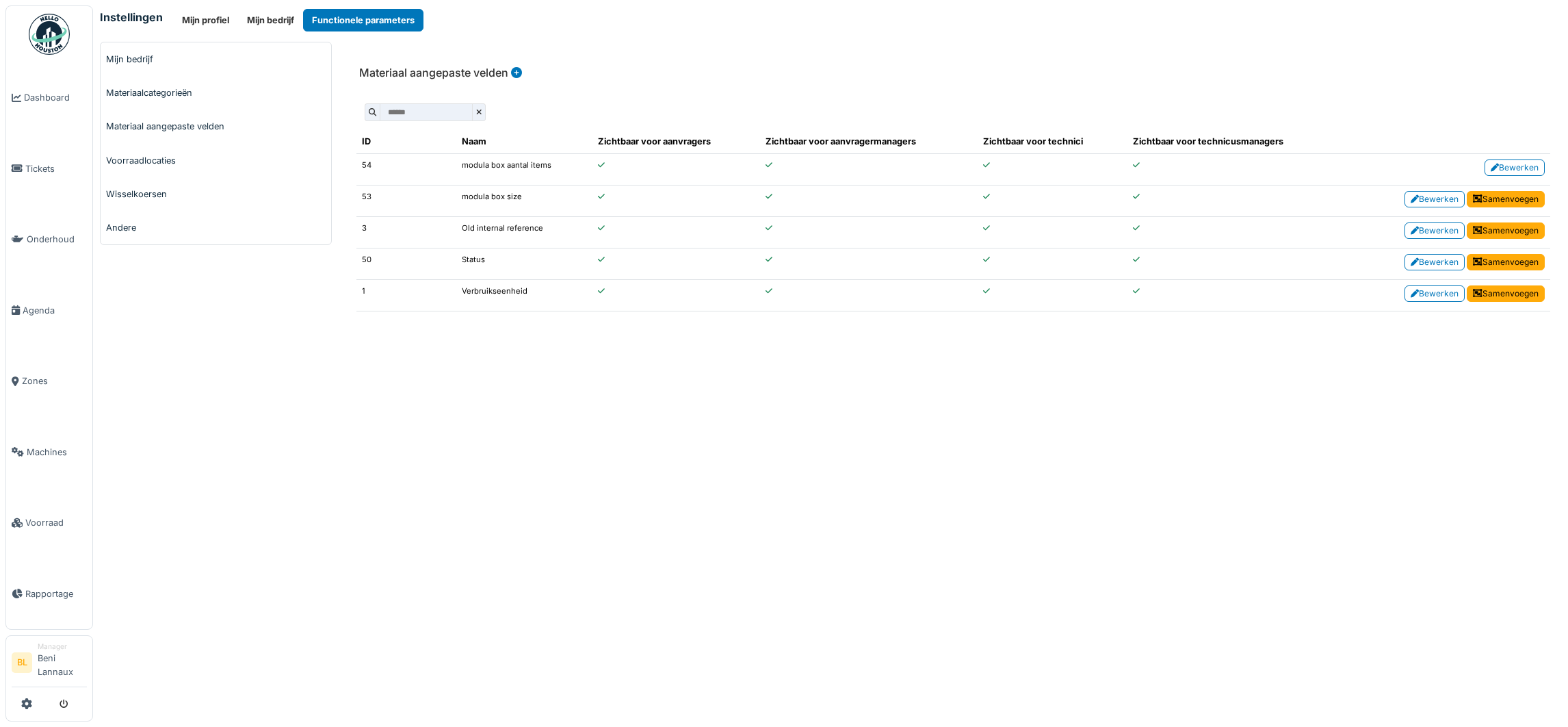
click at [483, 617] on div "**********" at bounding box center [830, 363] width 1475 height 727
